Goal: Navigation & Orientation: Find specific page/section

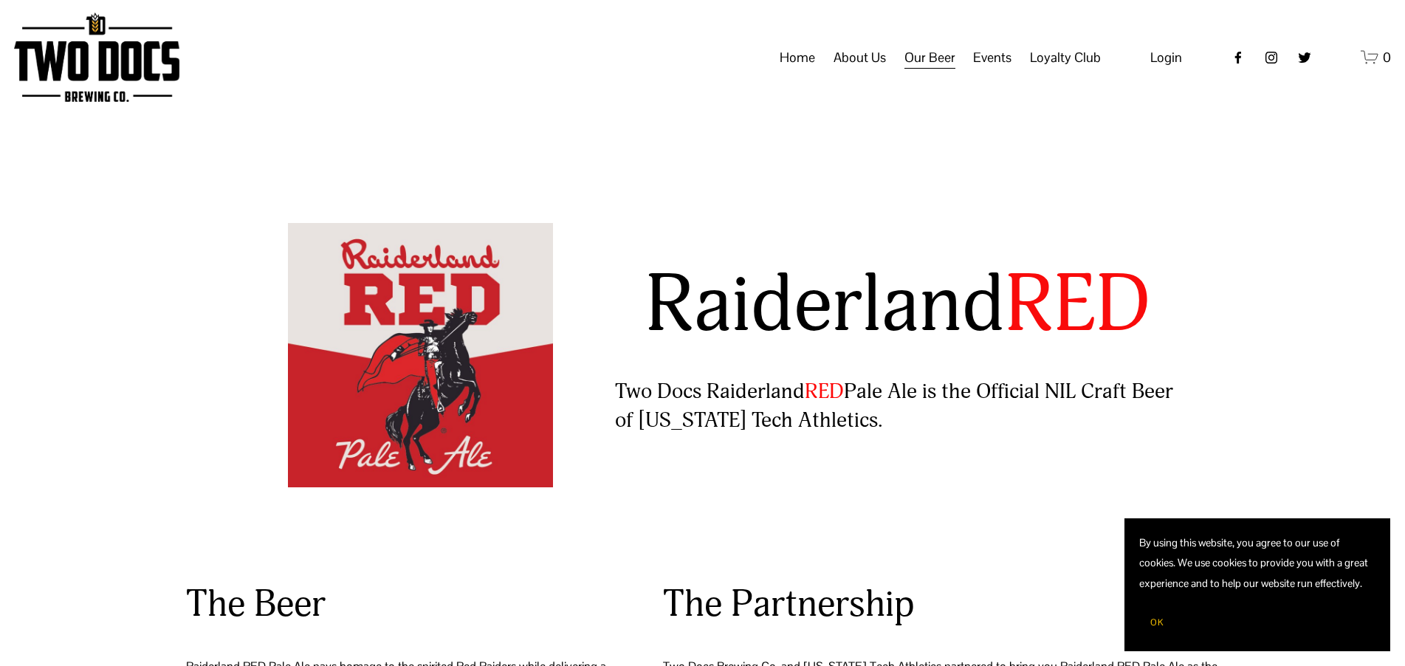
click at [1154, 617] on span "OK" at bounding box center [1156, 622] width 13 height 12
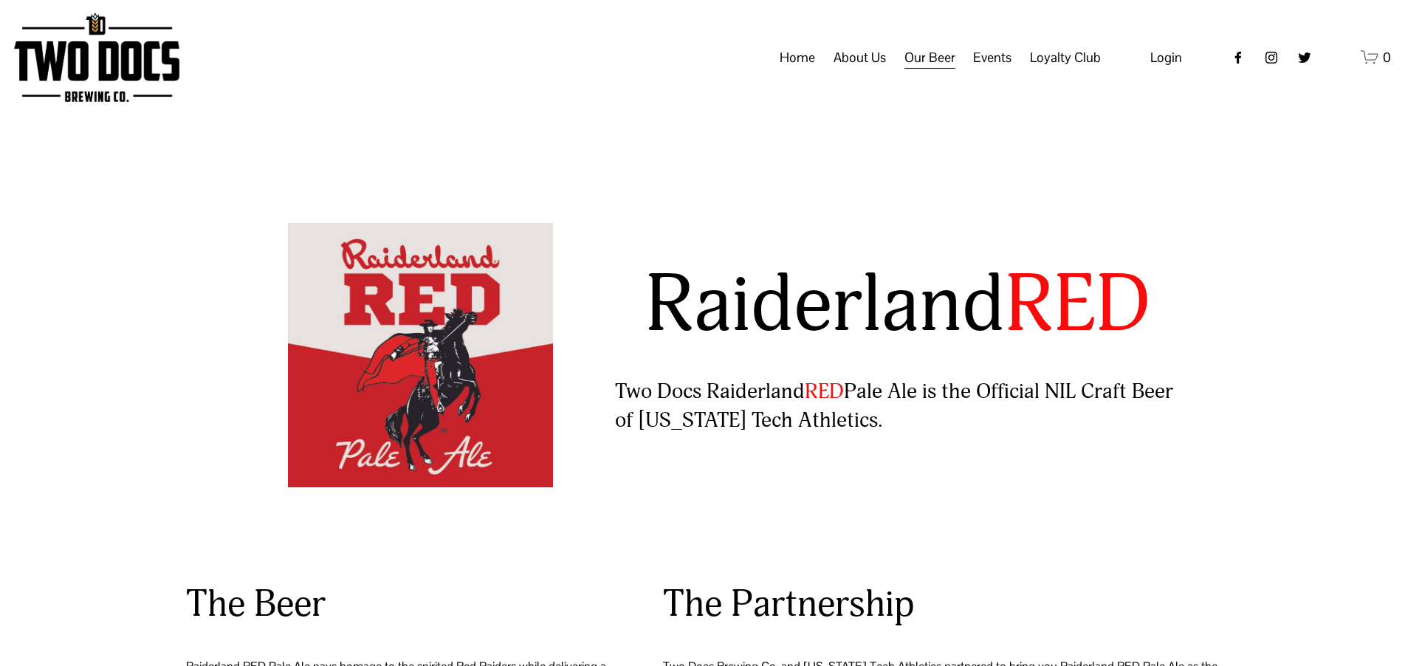
click at [126, 81] on img at bounding box center [96, 57] width 165 height 89
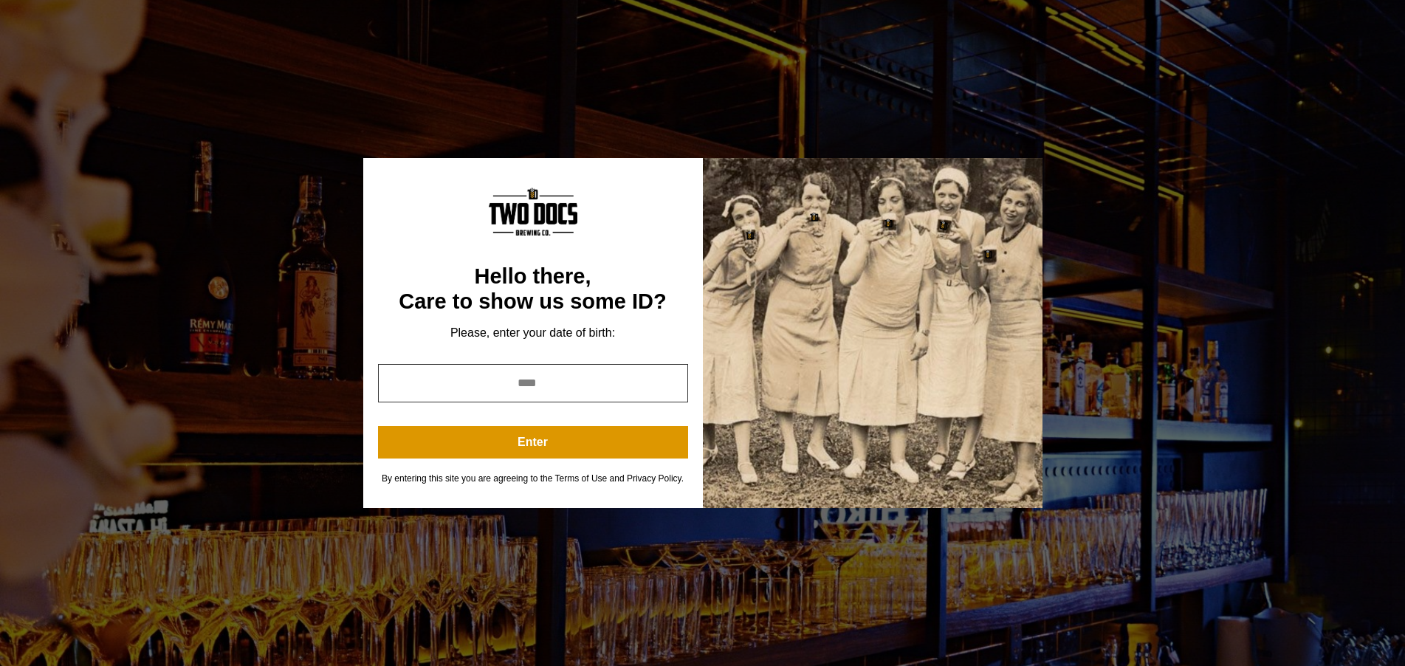
click at [517, 382] on input "year" at bounding box center [533, 383] width 310 height 38
type input "*"
type input "****"
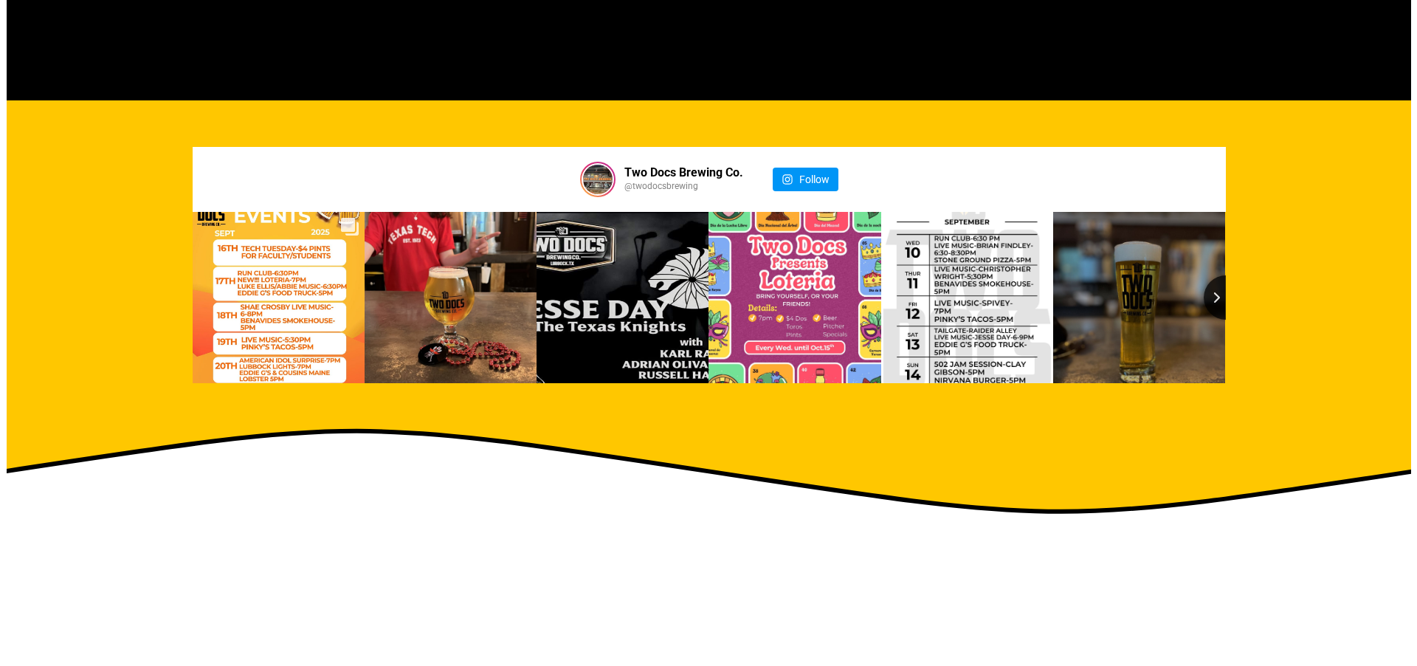
scroll to position [1860, 0]
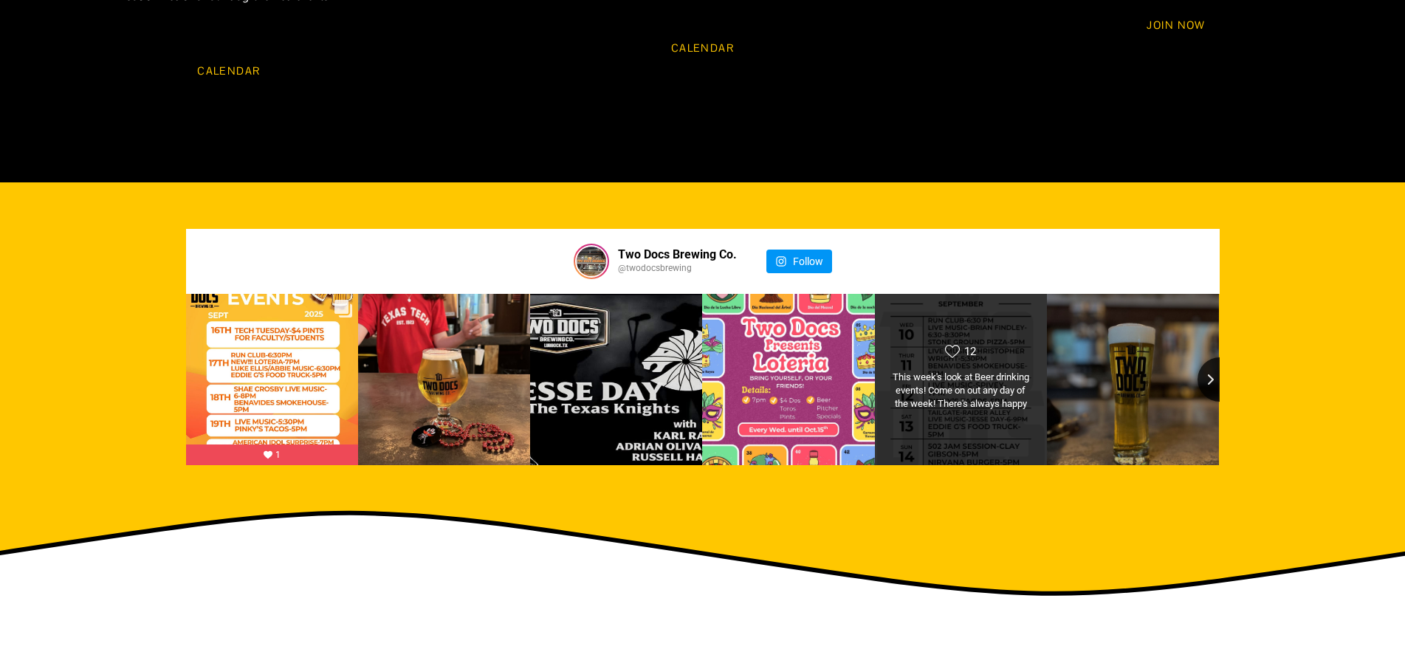
click at [977, 344] on div "Likes Count 12 This week's look at Beer drinking events! Come on out any day of…" at bounding box center [960, 379] width 139 height 70
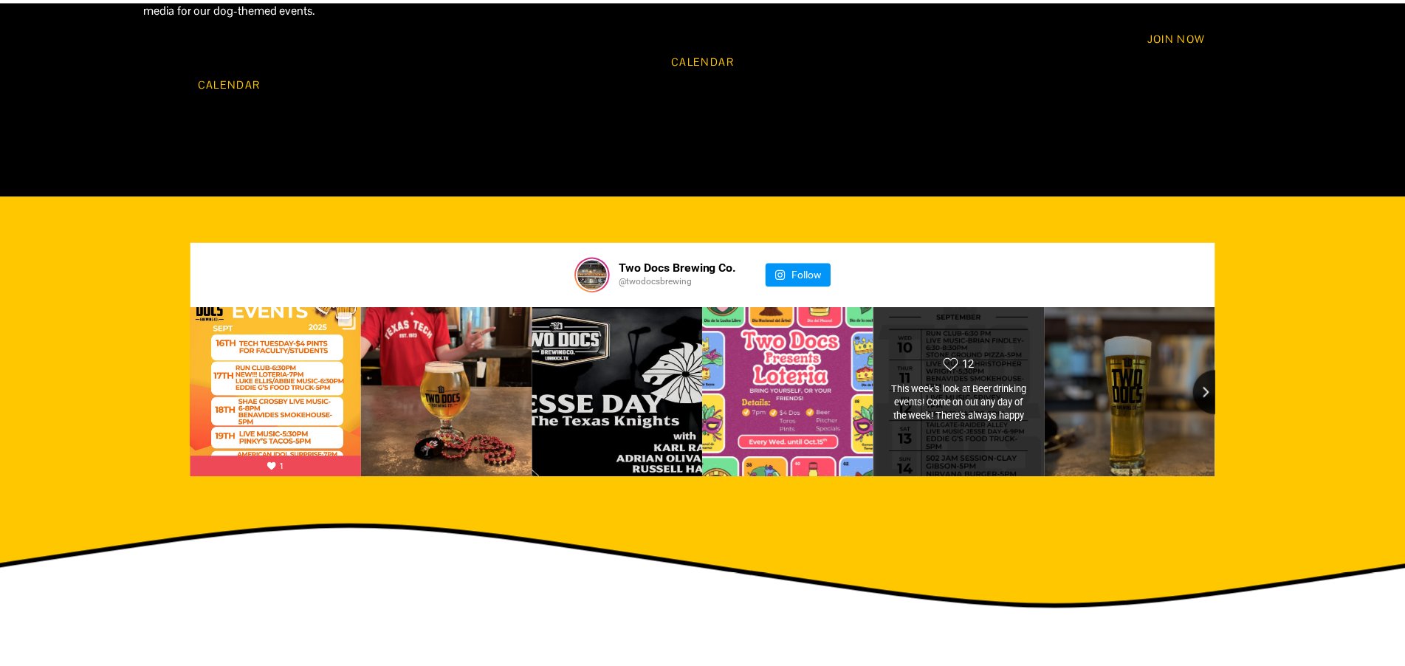
scroll to position [1314, 0]
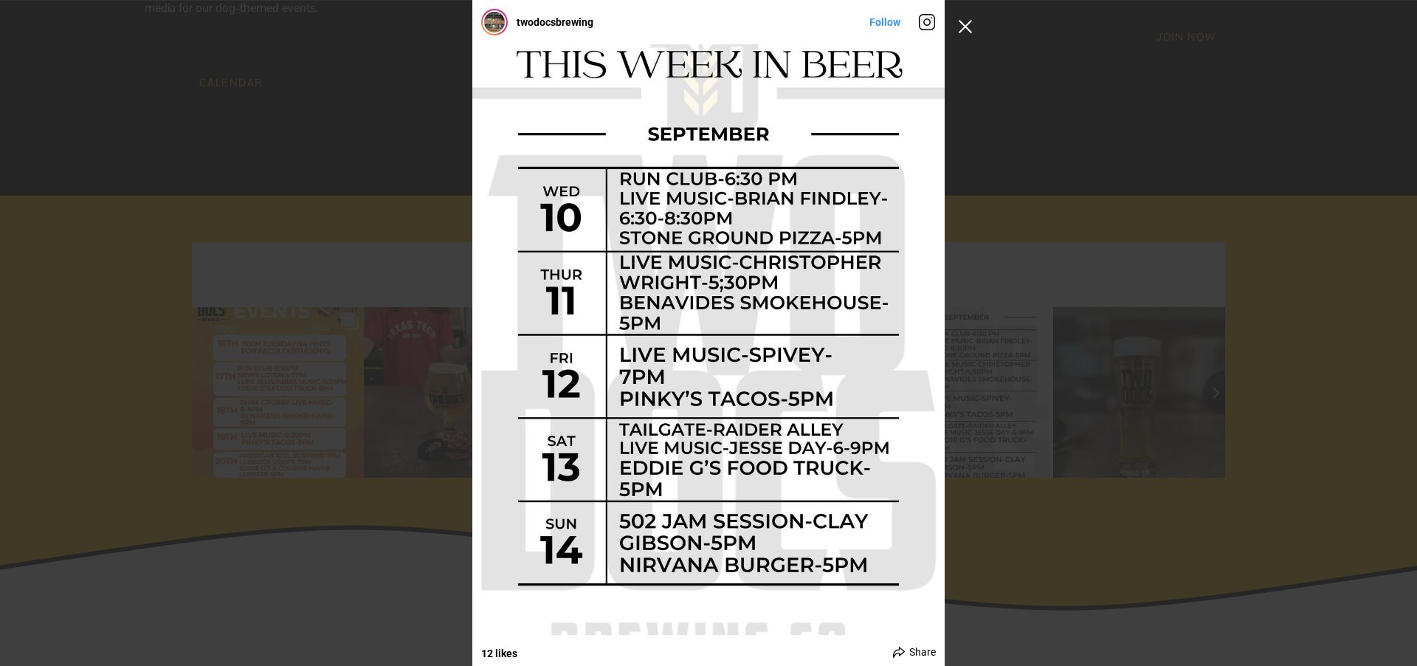
click at [964, 21] on button "Close Instagram Feed Popup" at bounding box center [966, 27] width 24 height 24
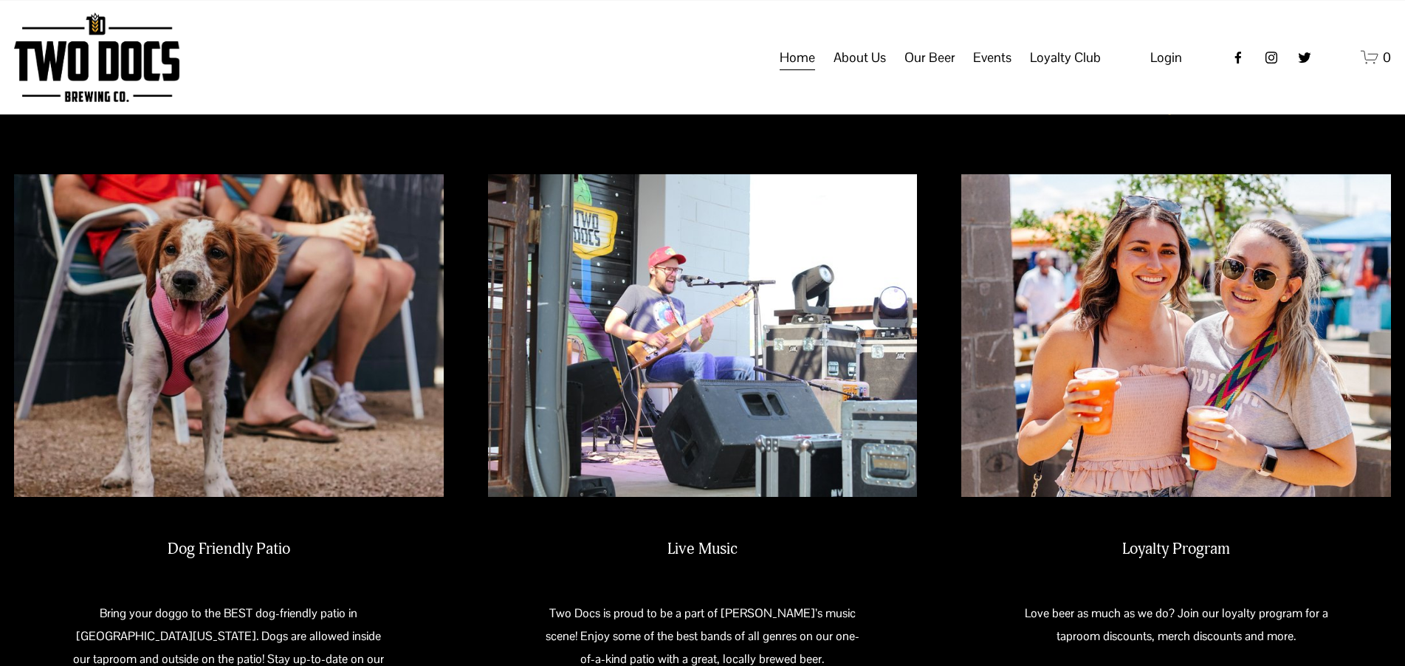
scroll to position [1116, 0]
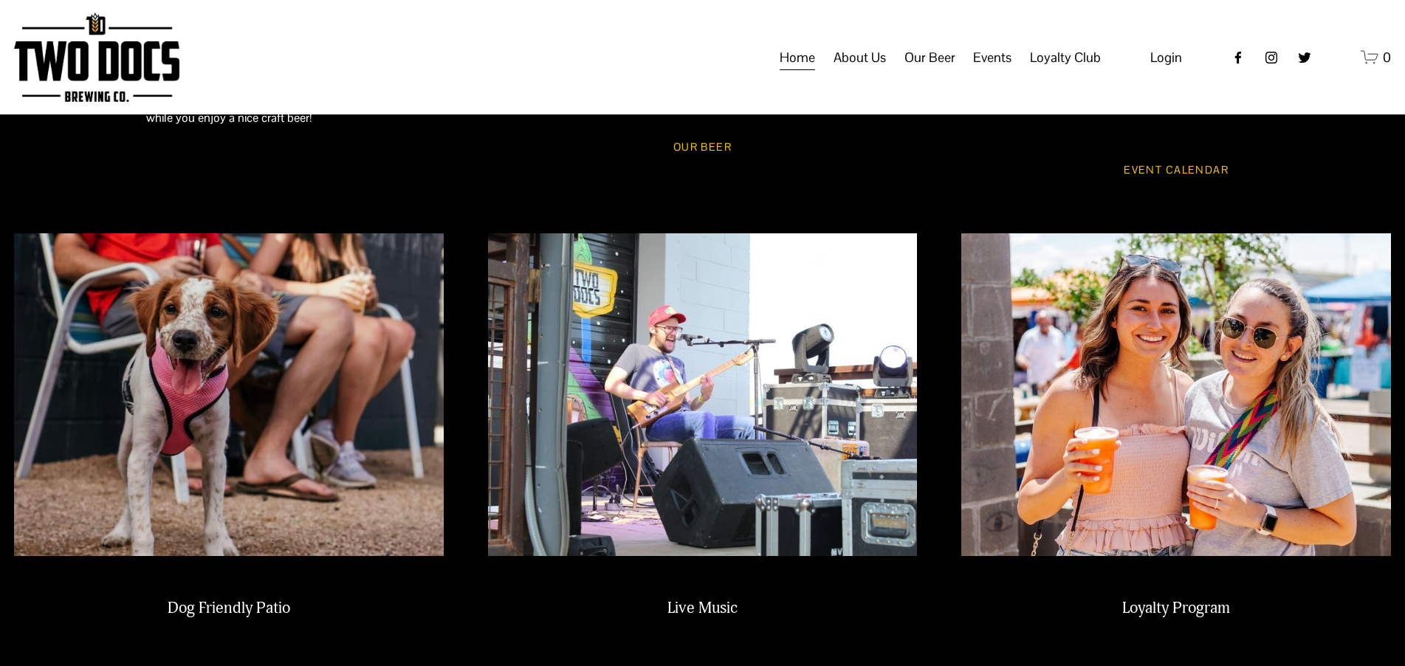
click at [923, 69] on span "Our Beer" at bounding box center [929, 57] width 51 height 25
click at [0, 0] on span "Taproom Menu" at bounding box center [0, 0] width 0 height 0
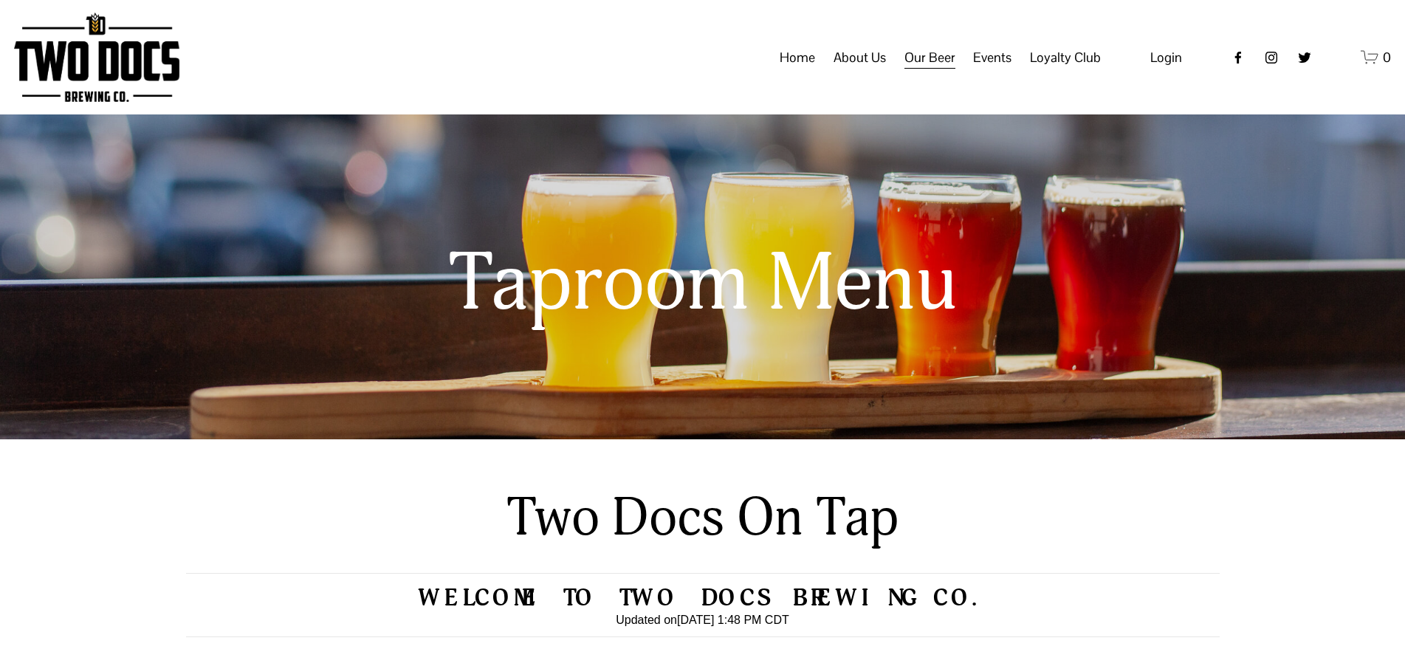
click at [0, 0] on span "Calendar" at bounding box center [0, 0] width 0 height 0
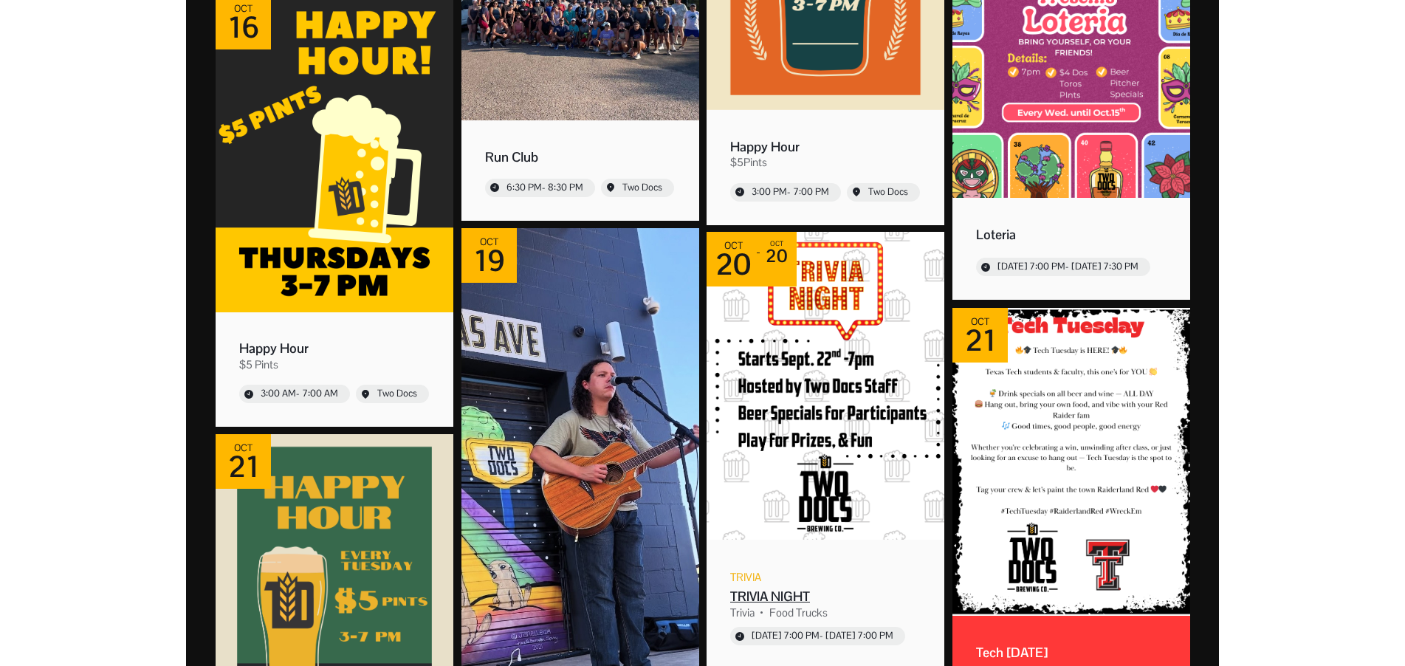
scroll to position [4464, 0]
